Goal: Task Accomplishment & Management: Manage account settings

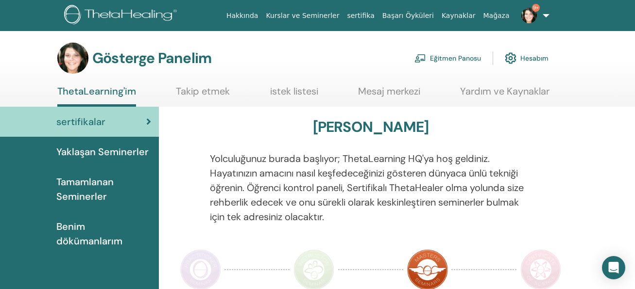
click at [441, 59] on font "Eğitmen Panosu" at bounding box center [455, 58] width 51 height 9
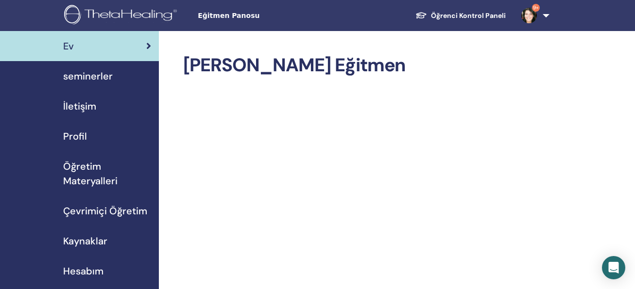
click at [100, 76] on span "seminerler" at bounding box center [88, 76] width 50 height 15
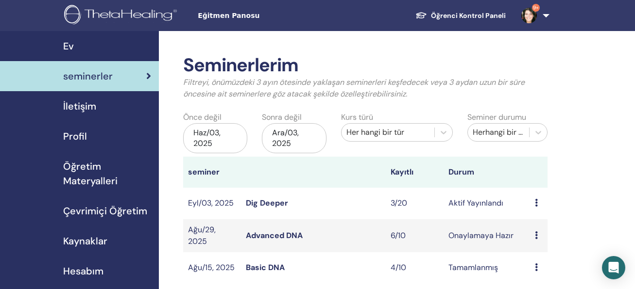
click at [537, 236] on icon at bounding box center [536, 236] width 3 height 8
click at [275, 237] on link "Advanced DNA" at bounding box center [274, 236] width 57 height 10
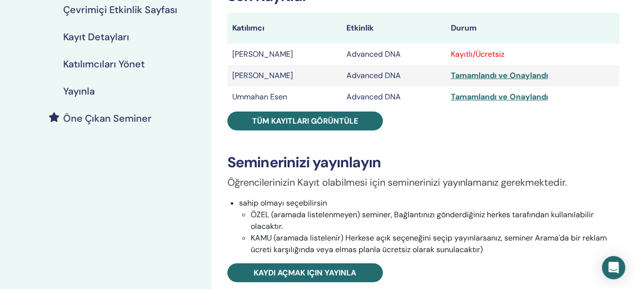
scroll to position [178, 0]
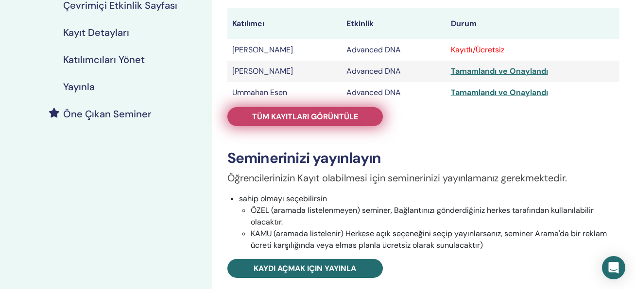
click at [306, 122] on link "Tüm kayıtları görüntüle" at bounding box center [304, 116] width 155 height 19
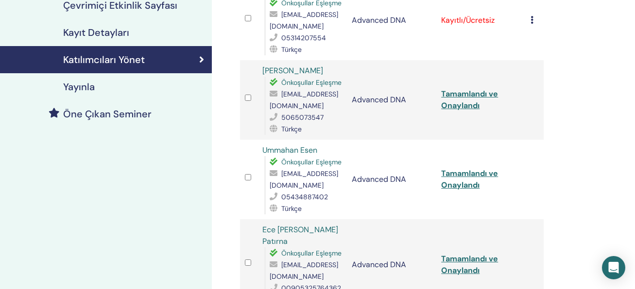
click at [533, 24] on icon at bounding box center [531, 20] width 3 height 8
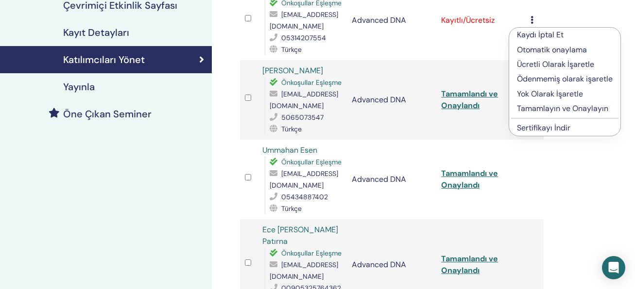
click at [545, 109] on p "Tamamlayın ve Onaylayın" at bounding box center [565, 109] width 96 height 12
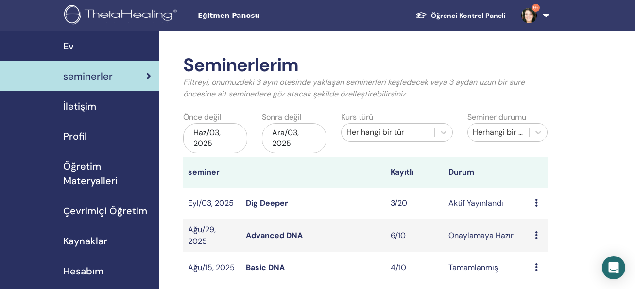
click at [272, 203] on link "Dig Deeper" at bounding box center [267, 203] width 42 height 10
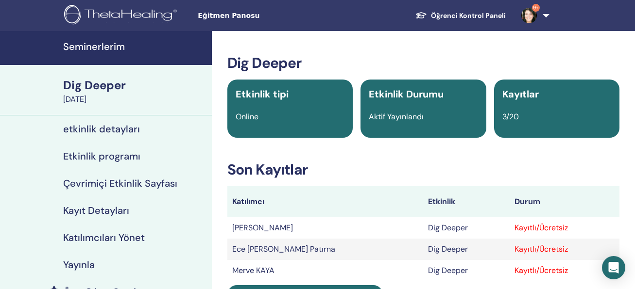
scroll to position [178, 0]
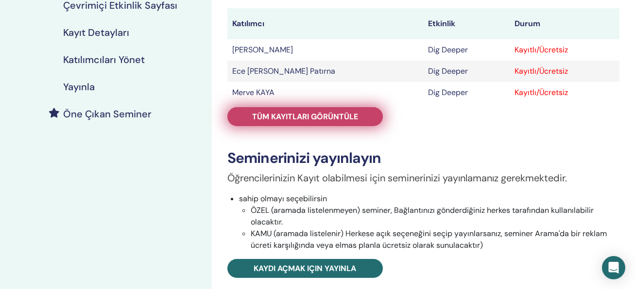
click at [293, 117] on span "Tüm kayıtları görüntüle" at bounding box center [305, 117] width 106 height 10
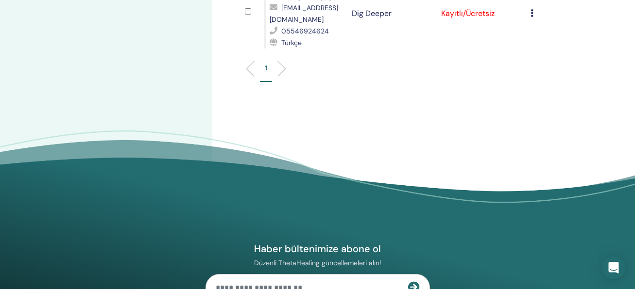
scroll to position [178, 0]
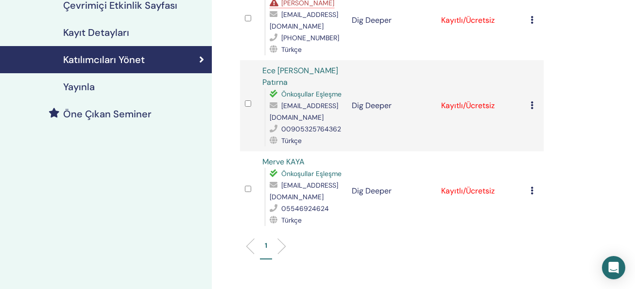
click at [284, 3] on span "[PERSON_NAME]" at bounding box center [307, 3] width 53 height 9
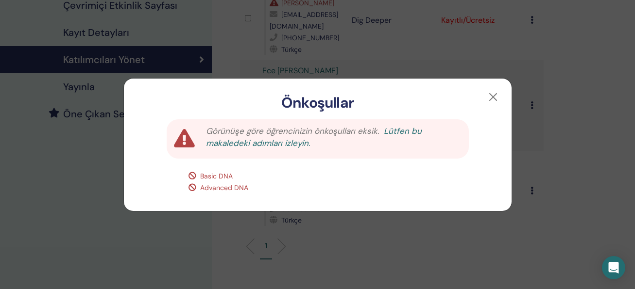
click at [393, 134] on link "Lütfen bu makaledeki adımları izleyin." at bounding box center [314, 137] width 216 height 23
